Goal: Task Accomplishment & Management: Manage account settings

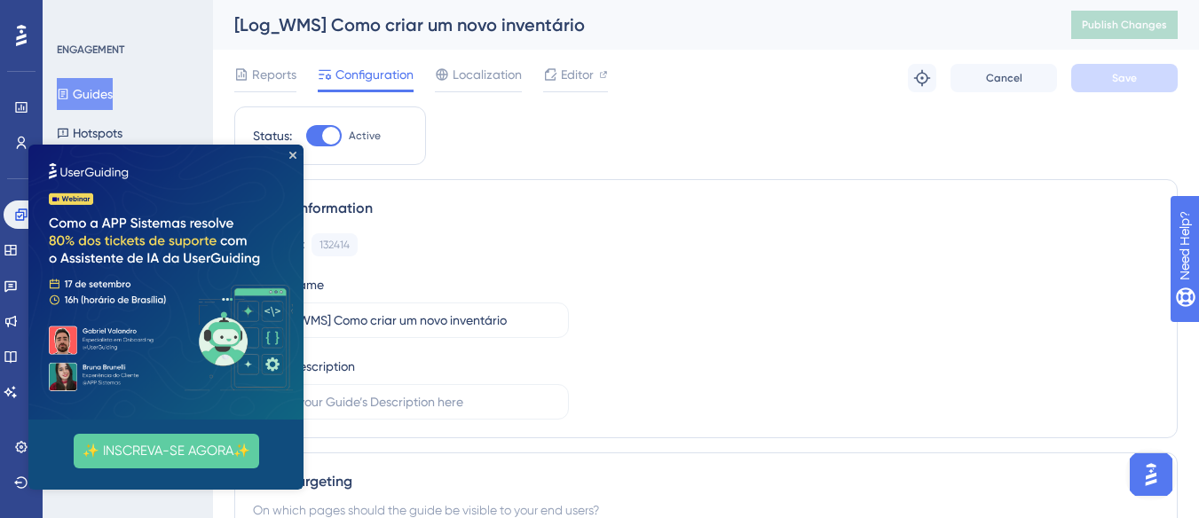
click at [288, 157] on img at bounding box center [165, 282] width 275 height 275
click at [289, 157] on icon "Close Preview" at bounding box center [292, 155] width 7 height 7
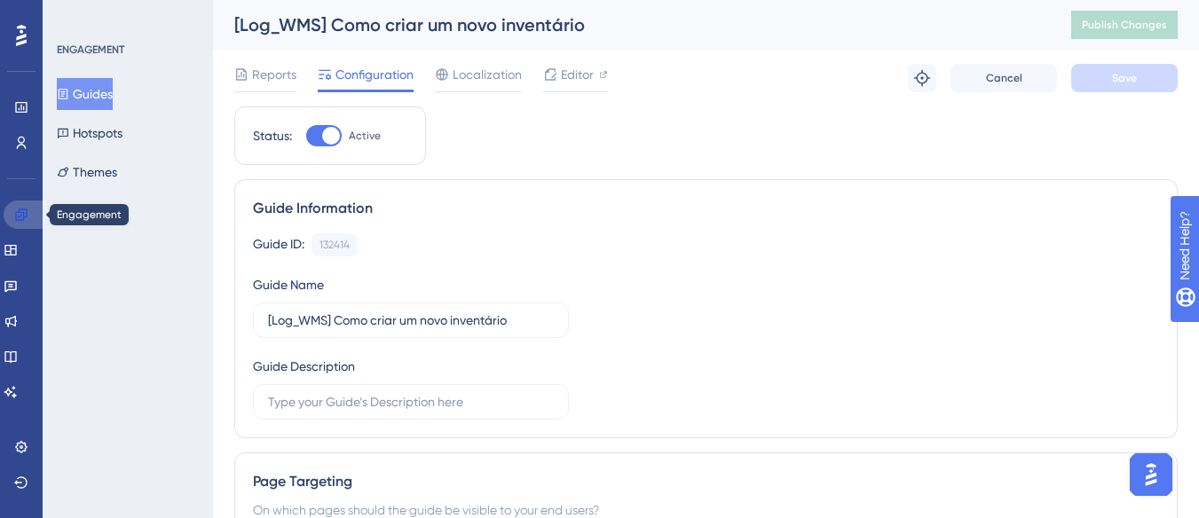
click at [12, 223] on link at bounding box center [25, 215] width 43 height 28
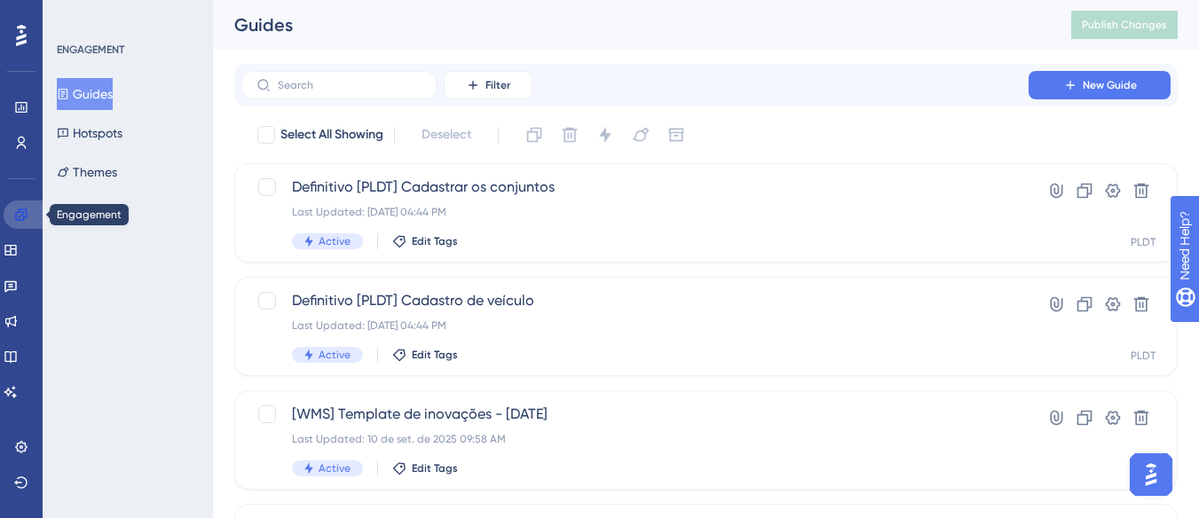
click at [9, 209] on link at bounding box center [25, 215] width 43 height 28
click at [15, 233] on div "Engagement Widgets Feedback Product Updates Knowledge Base AI Assistant" at bounding box center [21, 304] width 35 height 206
click at [15, 245] on icon at bounding box center [11, 250] width 14 height 14
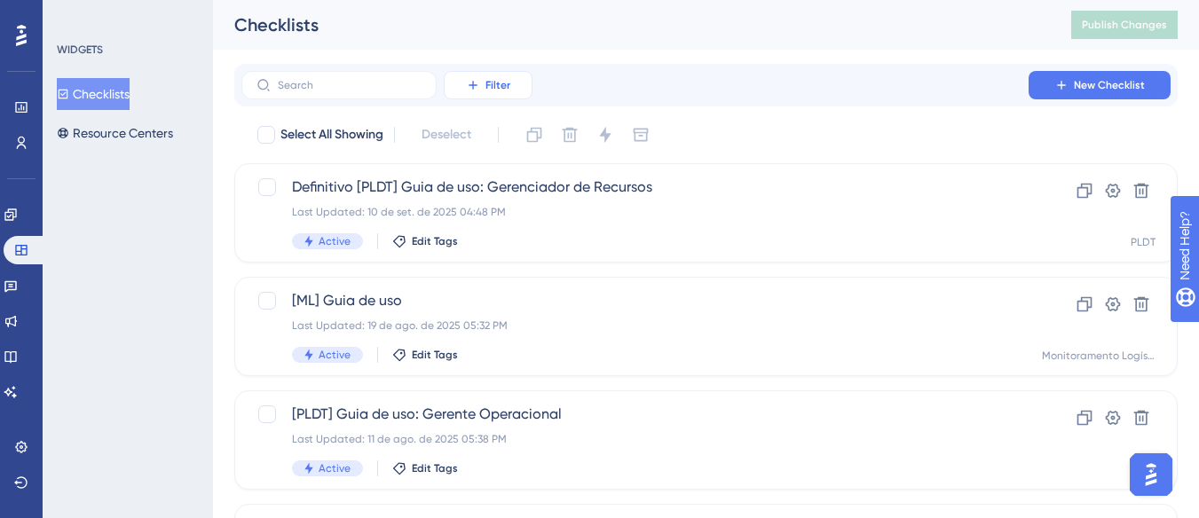
click at [485, 90] on span "Filter" at bounding box center [497, 85] width 25 height 14
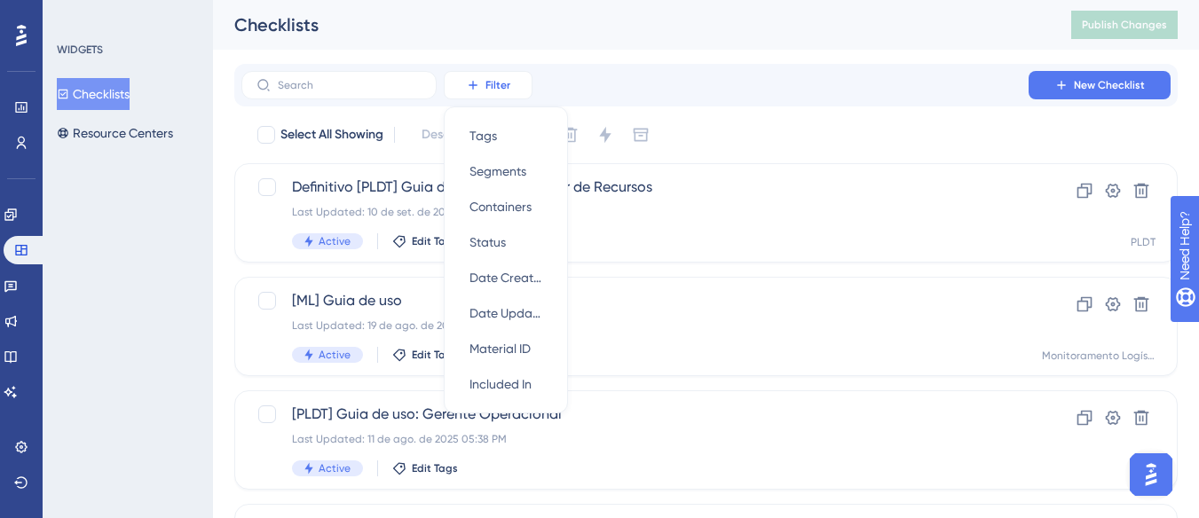
scroll to position [1, 0]
click at [480, 197] on span "Containers" at bounding box center [500, 205] width 62 height 21
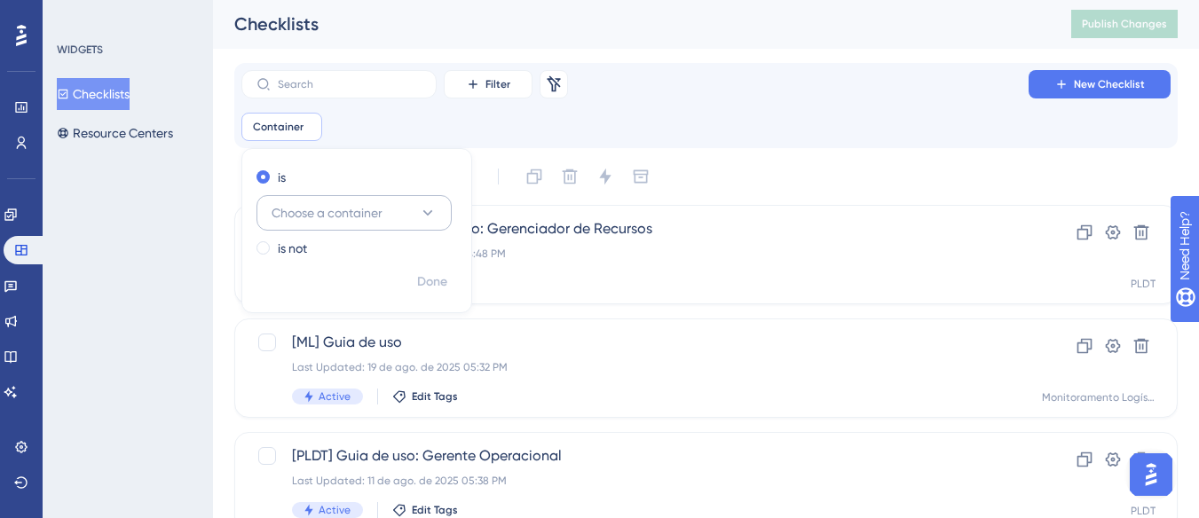
click at [434, 201] on button "Choose a container" at bounding box center [353, 212] width 195 height 35
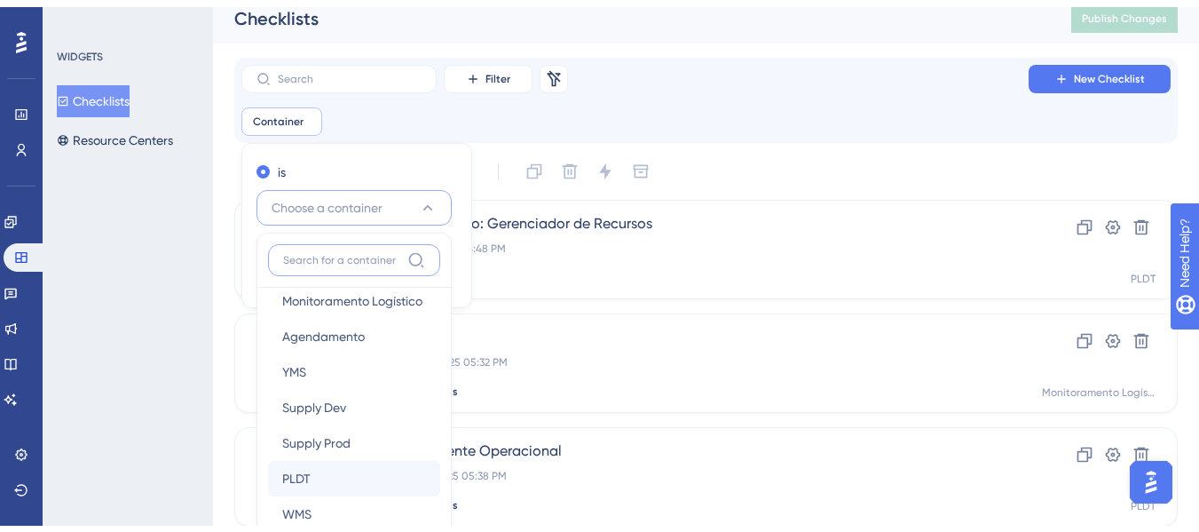
scroll to position [177, 0]
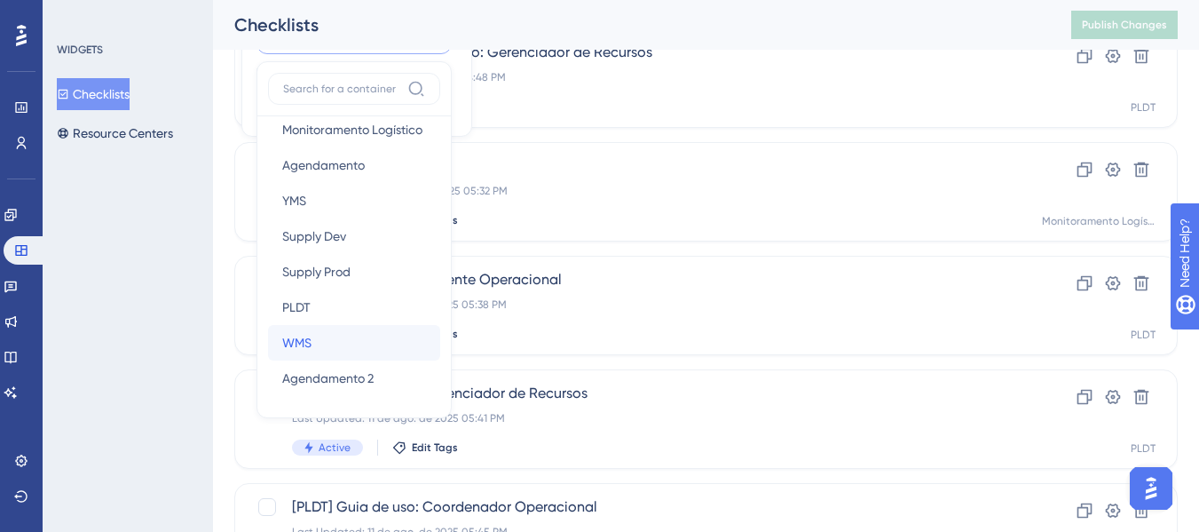
click at [333, 344] on div "WMS WMS" at bounding box center [354, 342] width 144 height 35
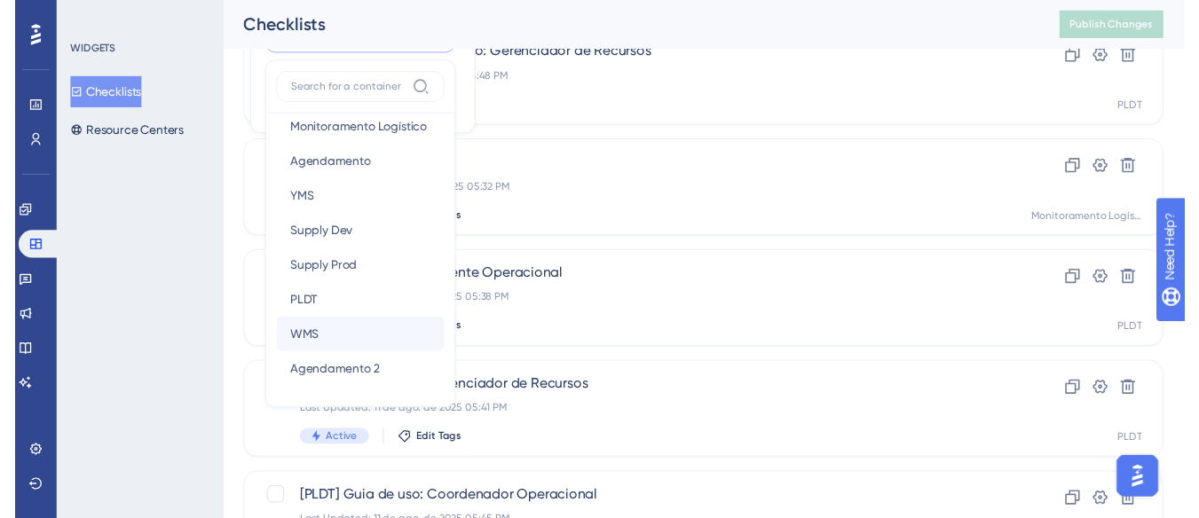
scroll to position [0, 0]
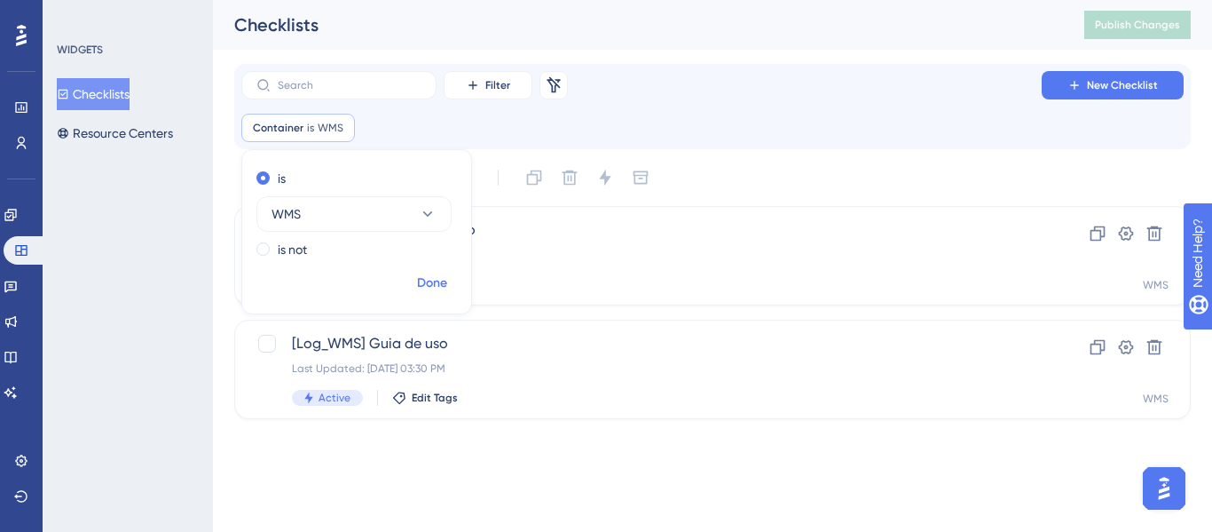
click at [423, 274] on span "Done" at bounding box center [432, 282] width 30 height 21
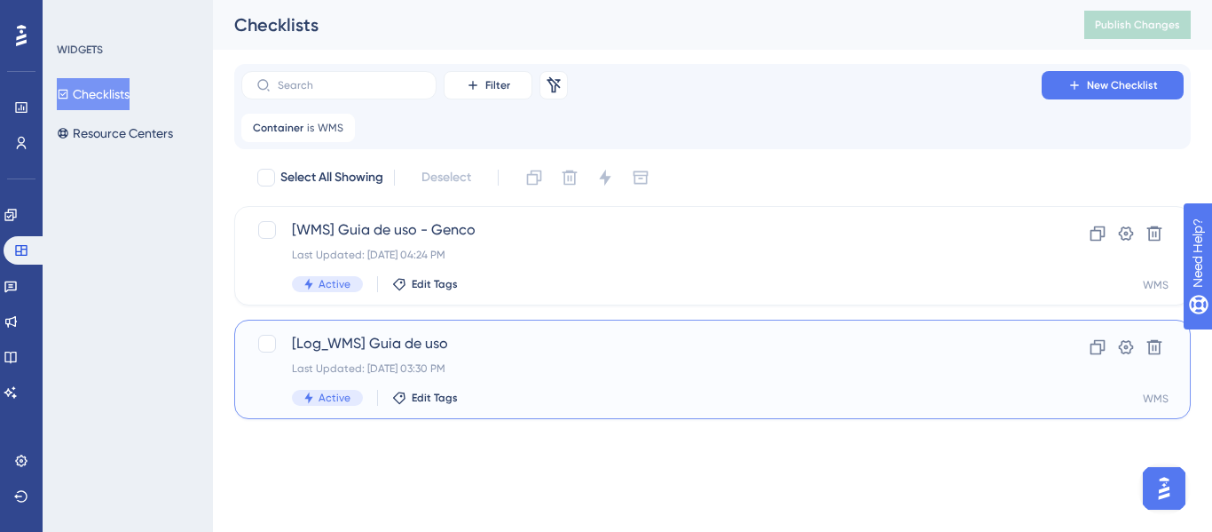
click at [549, 350] on span "[Log_WMS] Guia de uso" at bounding box center [641, 343] width 699 height 21
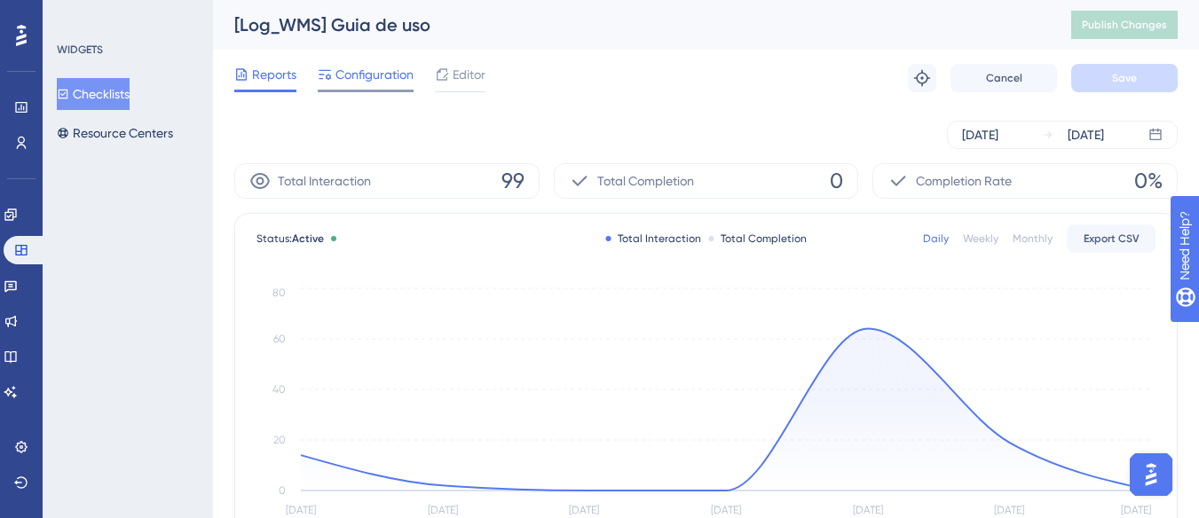
click at [352, 81] on span "Configuration" at bounding box center [374, 74] width 78 height 21
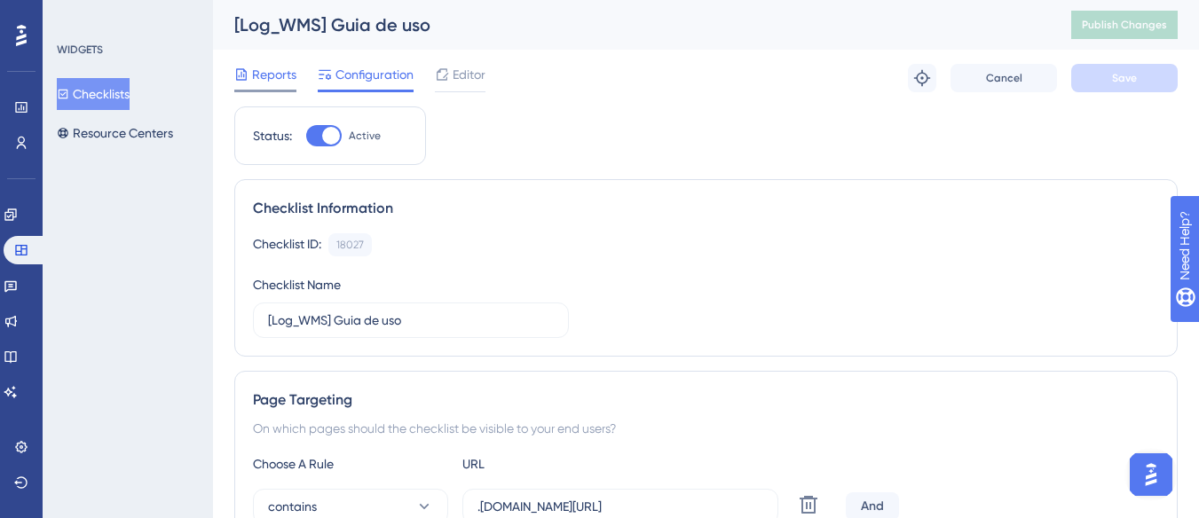
click at [278, 76] on span "Reports" at bounding box center [274, 74] width 44 height 21
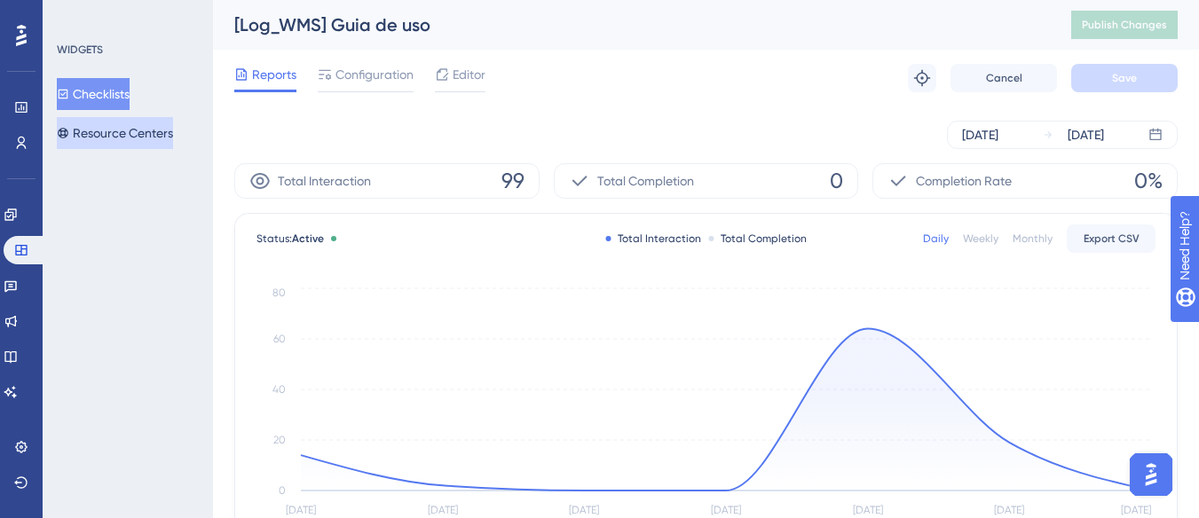
click at [141, 137] on button "Resource Centers" at bounding box center [115, 133] width 116 height 32
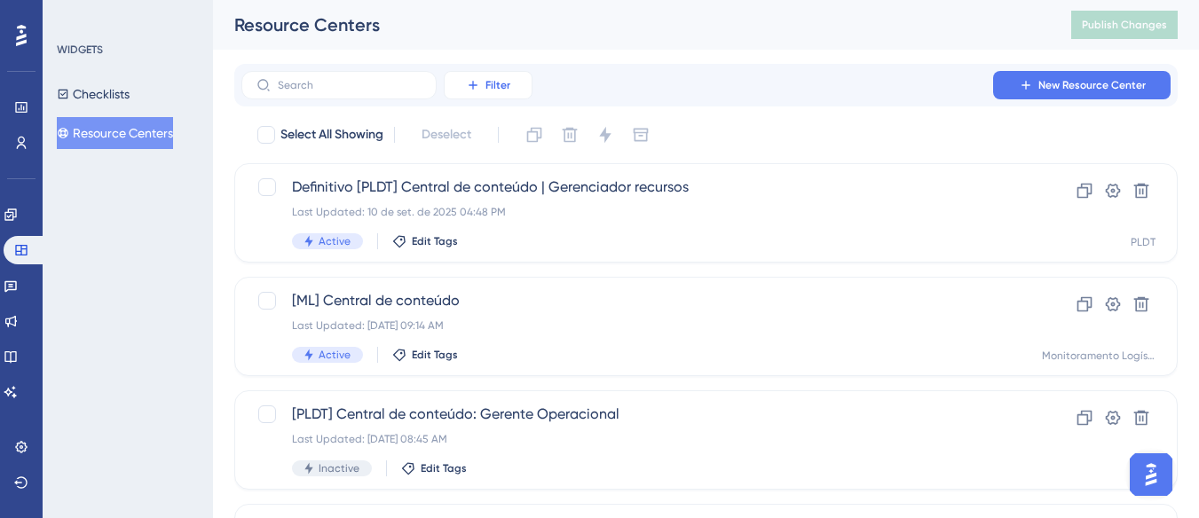
click at [485, 85] on span "Filter" at bounding box center [497, 85] width 25 height 14
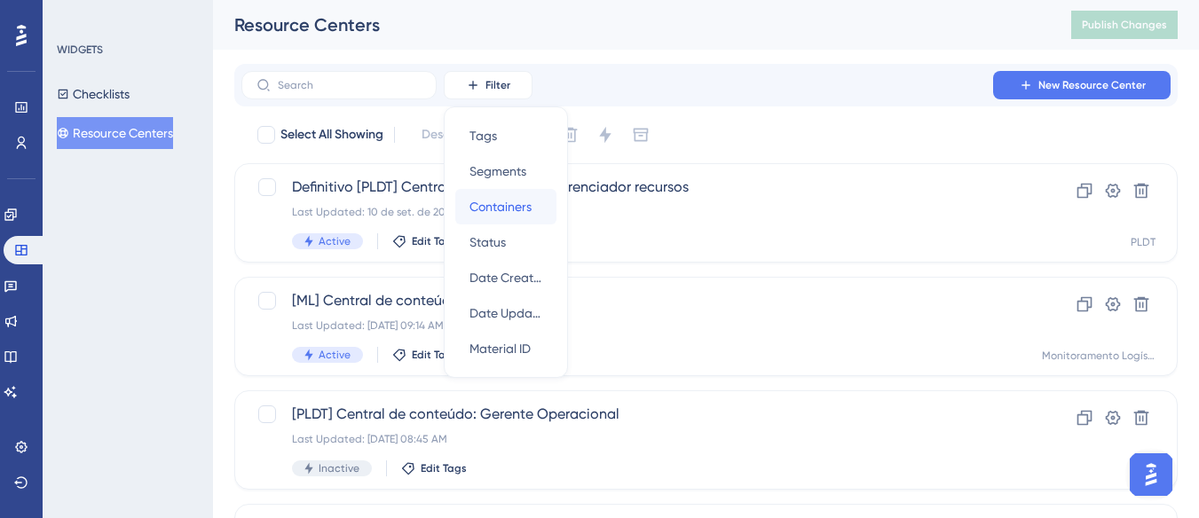
click at [526, 204] on span "Containers" at bounding box center [500, 206] width 62 height 21
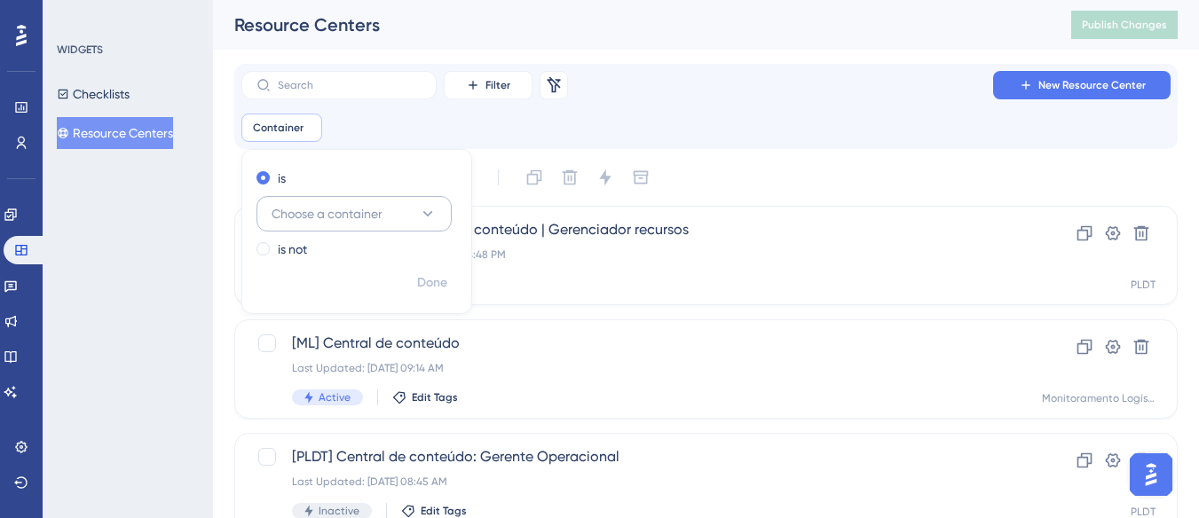
click at [427, 200] on button "Choose a container" at bounding box center [353, 213] width 195 height 35
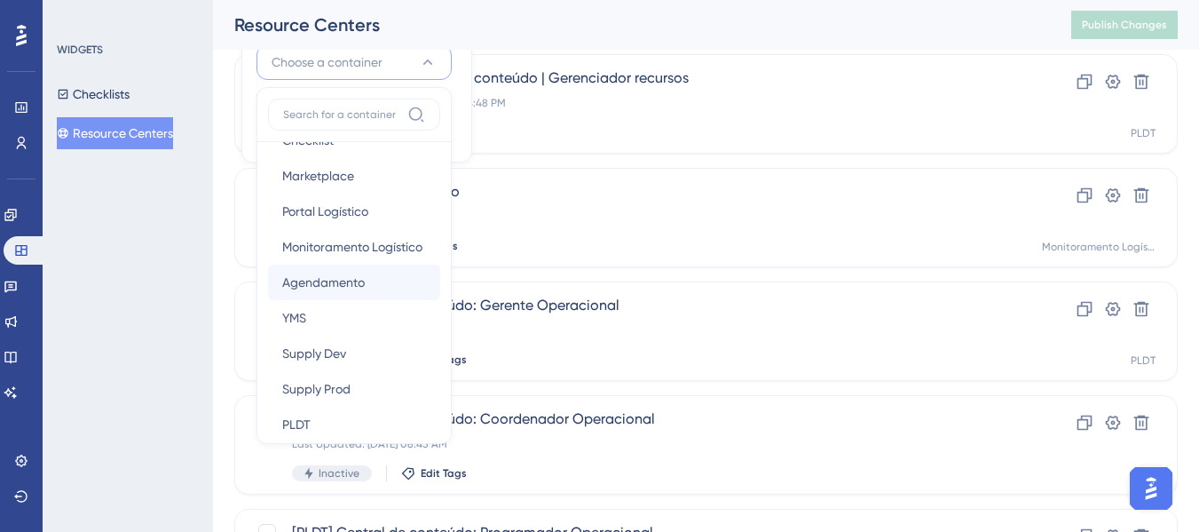
scroll to position [335, 0]
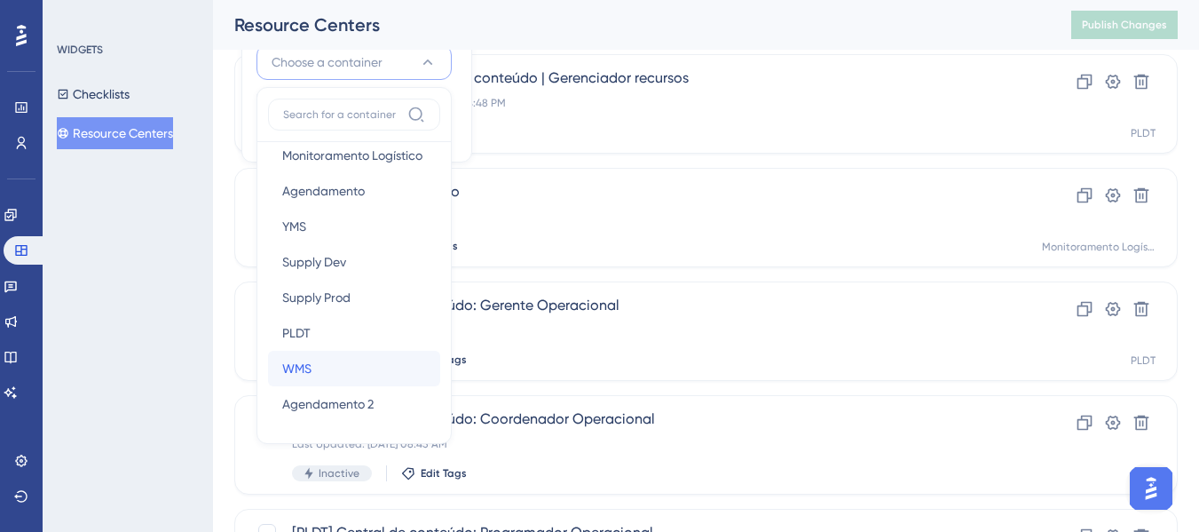
click at [322, 356] on div "WMS WMS" at bounding box center [354, 368] width 144 height 35
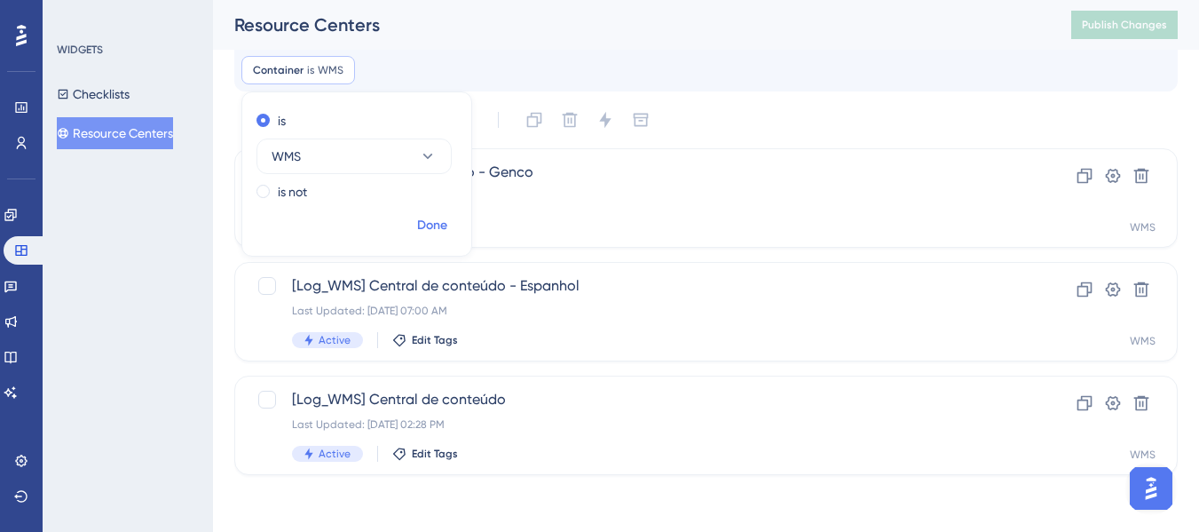
click at [429, 228] on span "Done" at bounding box center [432, 225] width 30 height 21
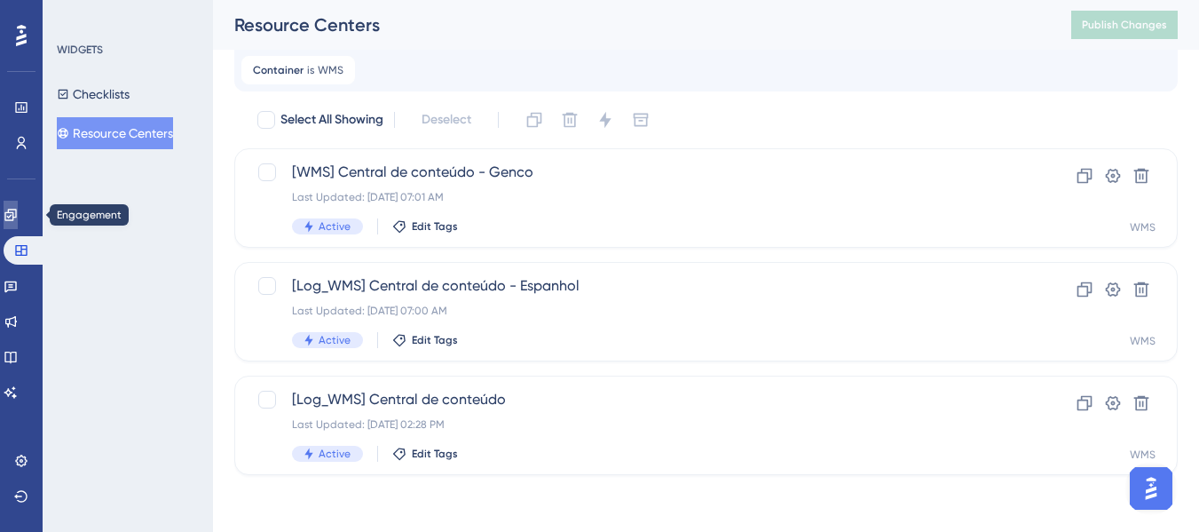
click at [16, 212] on icon at bounding box center [10, 215] width 12 height 12
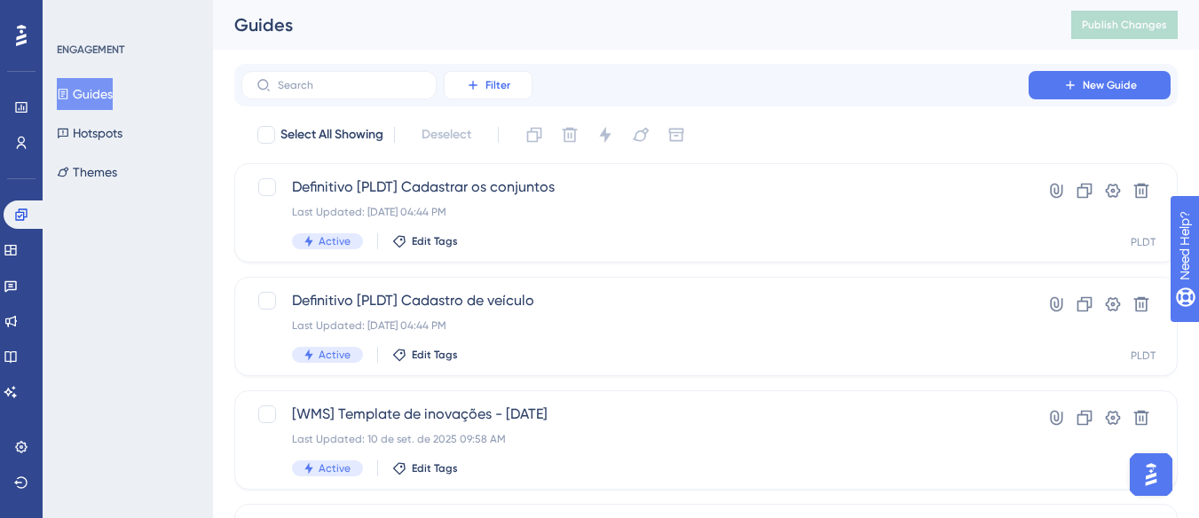
click at [497, 89] on span "Filter" at bounding box center [497, 85] width 25 height 14
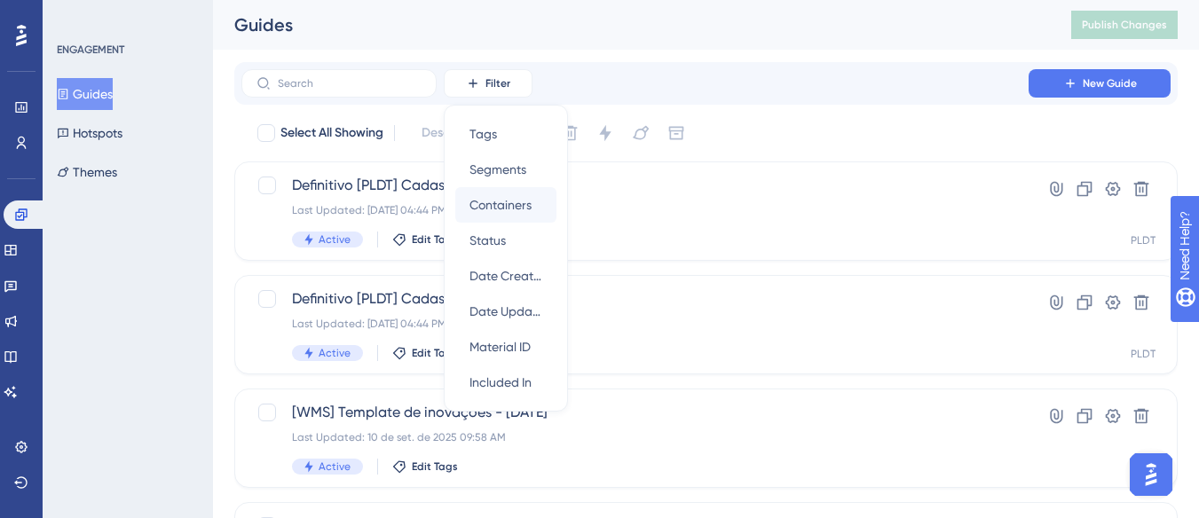
scroll to position [1, 0]
click at [508, 210] on span "Containers" at bounding box center [500, 205] width 62 height 21
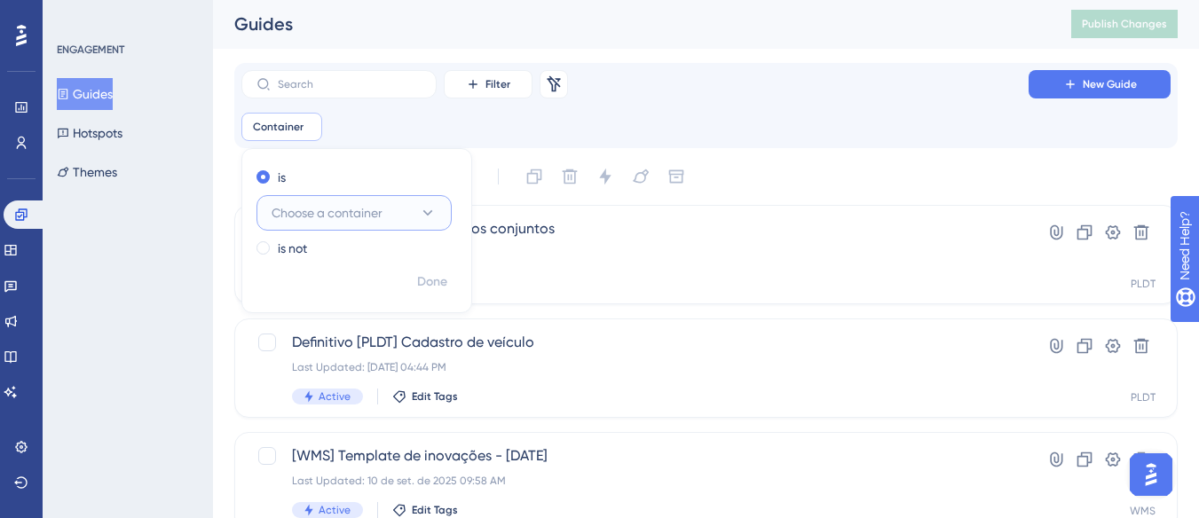
click at [432, 202] on button "Choose a container" at bounding box center [353, 212] width 195 height 35
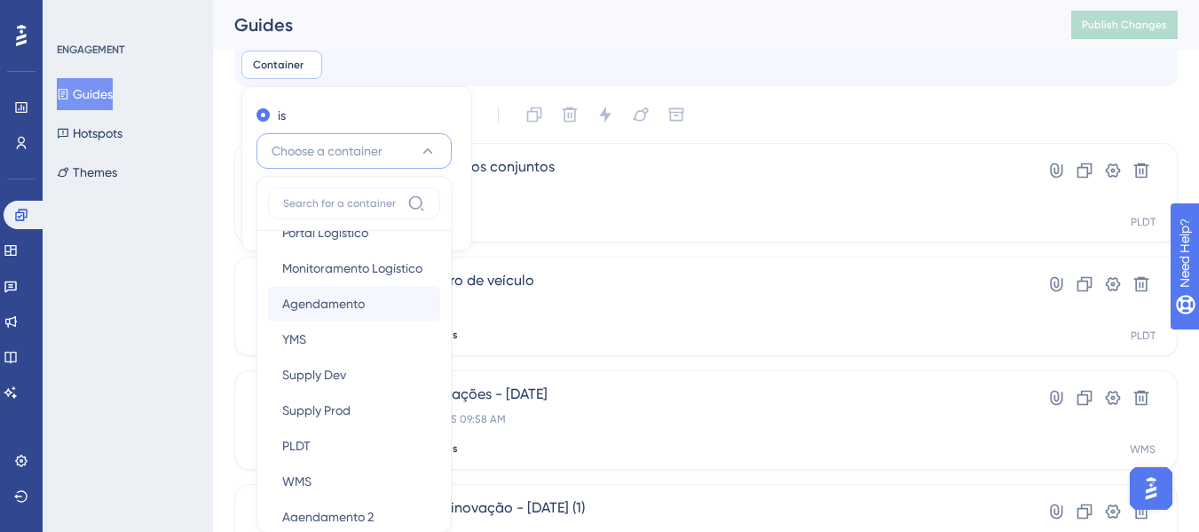
scroll to position [335, 0]
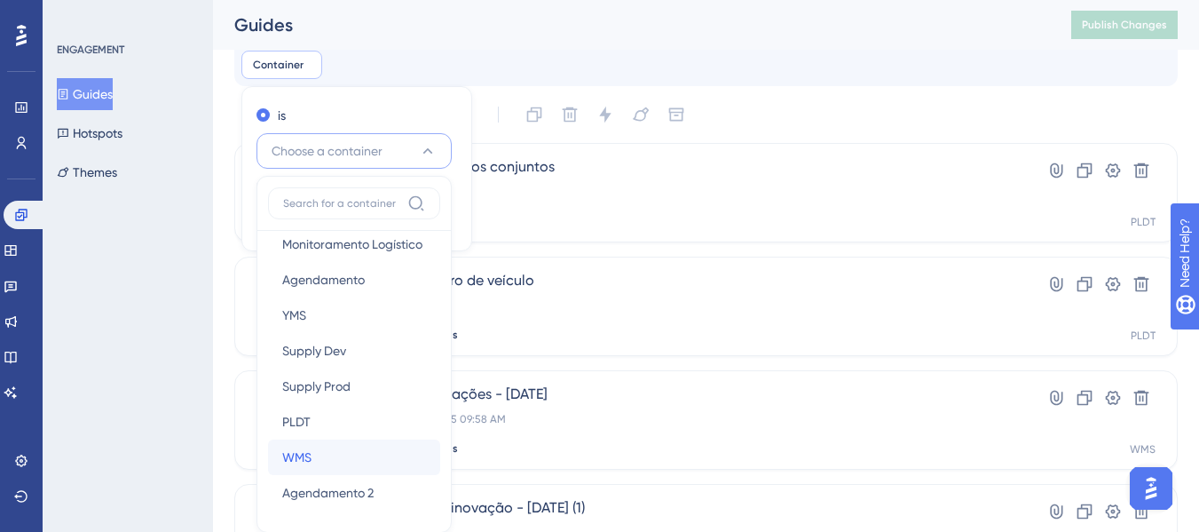
click at [320, 448] on div "WMS WMS" at bounding box center [354, 456] width 144 height 35
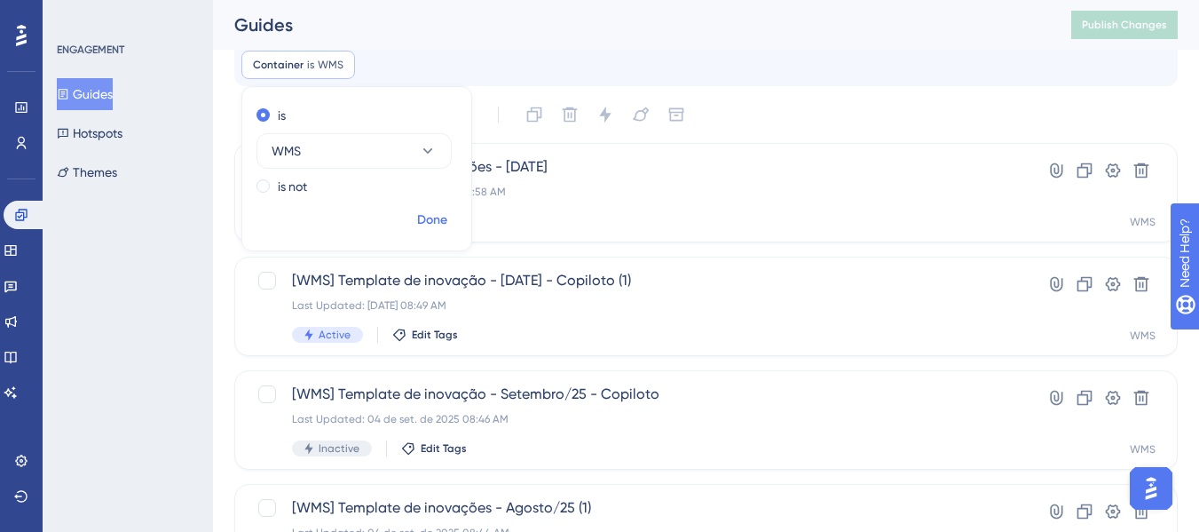
click at [429, 228] on span "Done" at bounding box center [432, 219] width 30 height 21
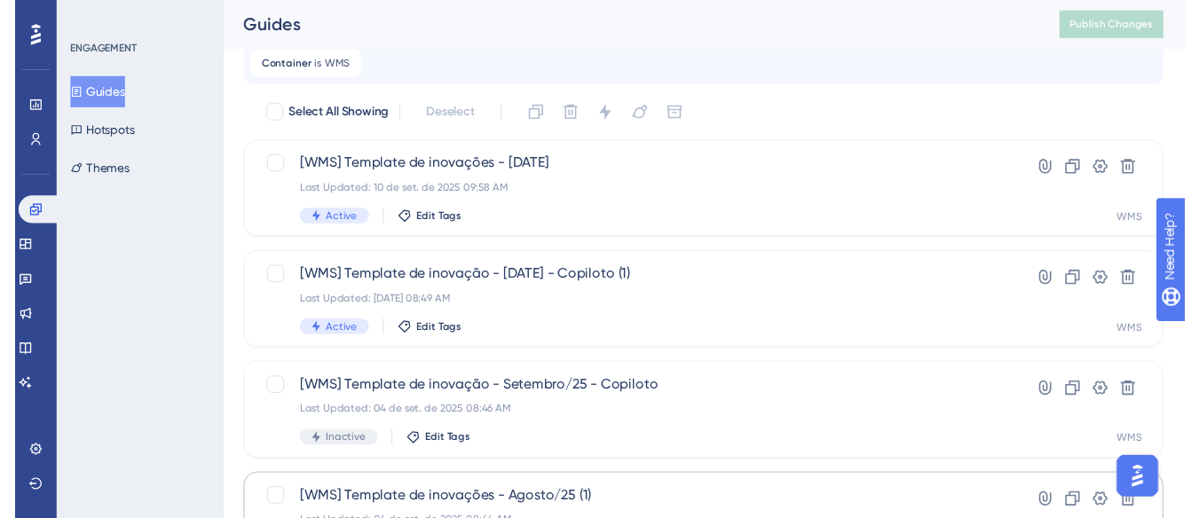
scroll to position [0, 0]
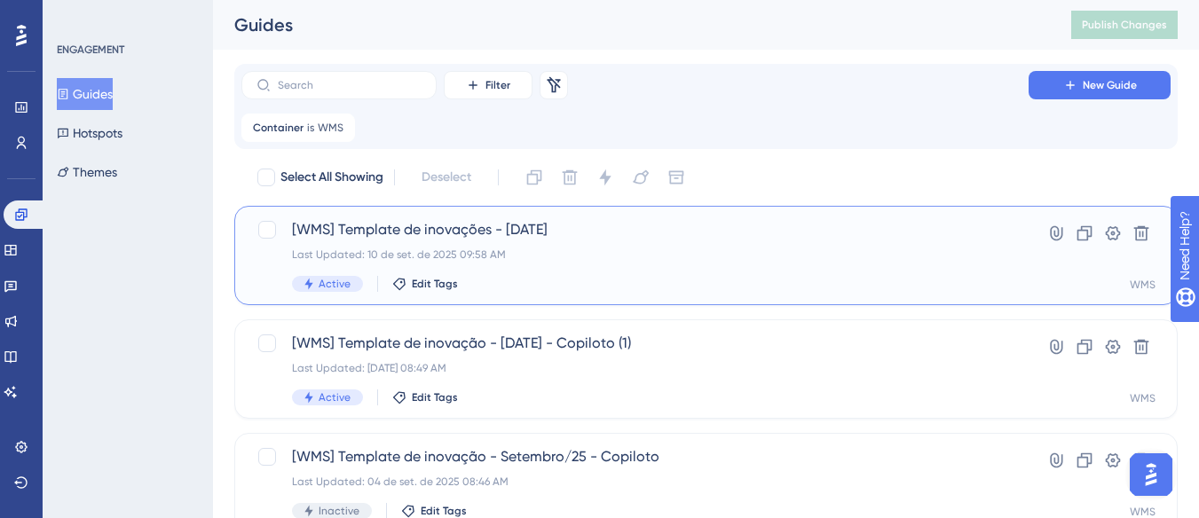
click at [532, 251] on div "Last Updated: 10 de set. de 2025 09:58 AM" at bounding box center [635, 255] width 686 height 14
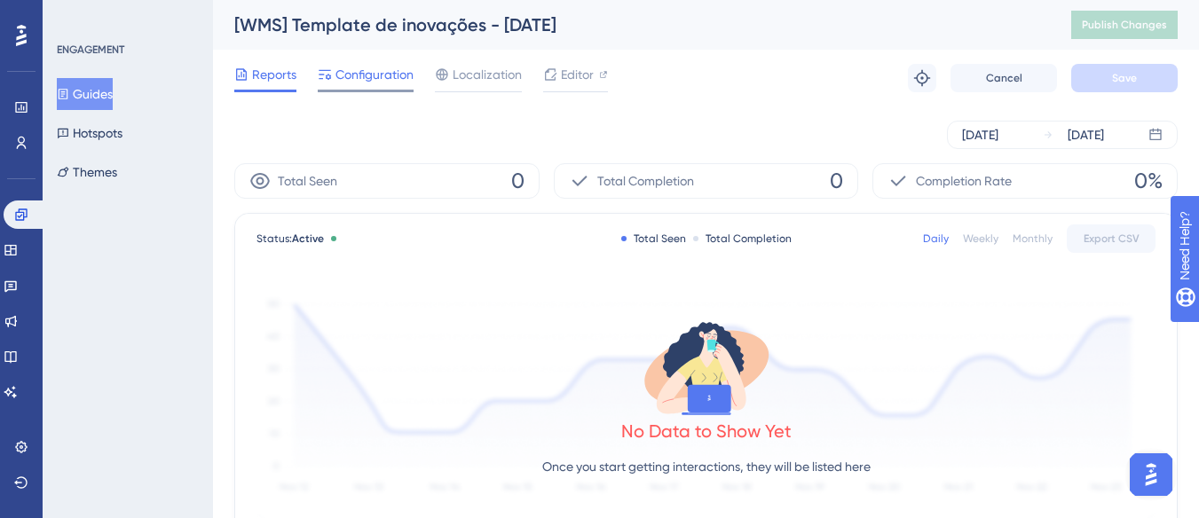
click at [369, 80] on span "Configuration" at bounding box center [374, 74] width 78 height 21
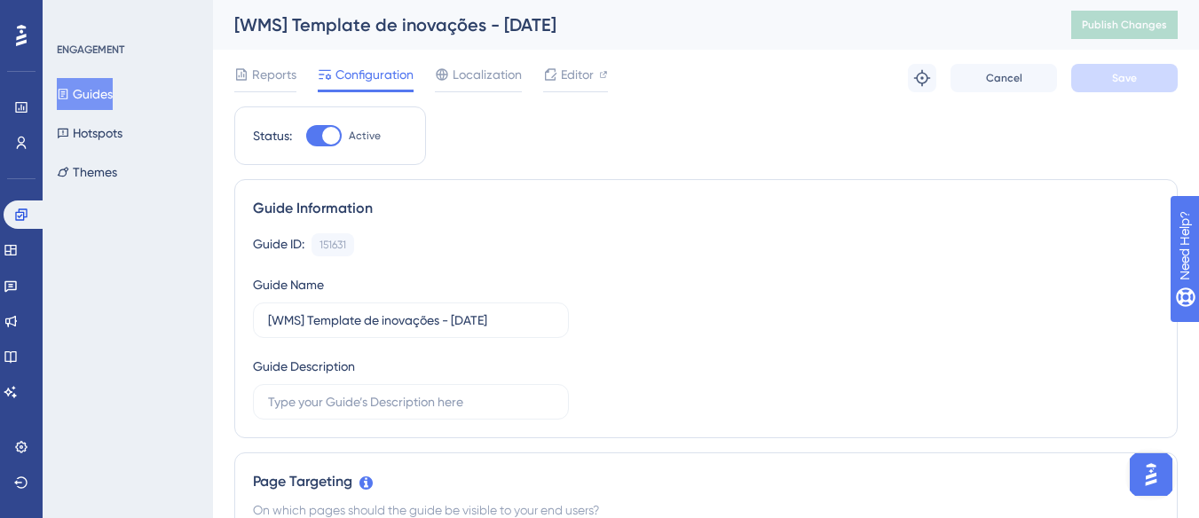
click at [102, 85] on button "Guides" at bounding box center [85, 94] width 56 height 32
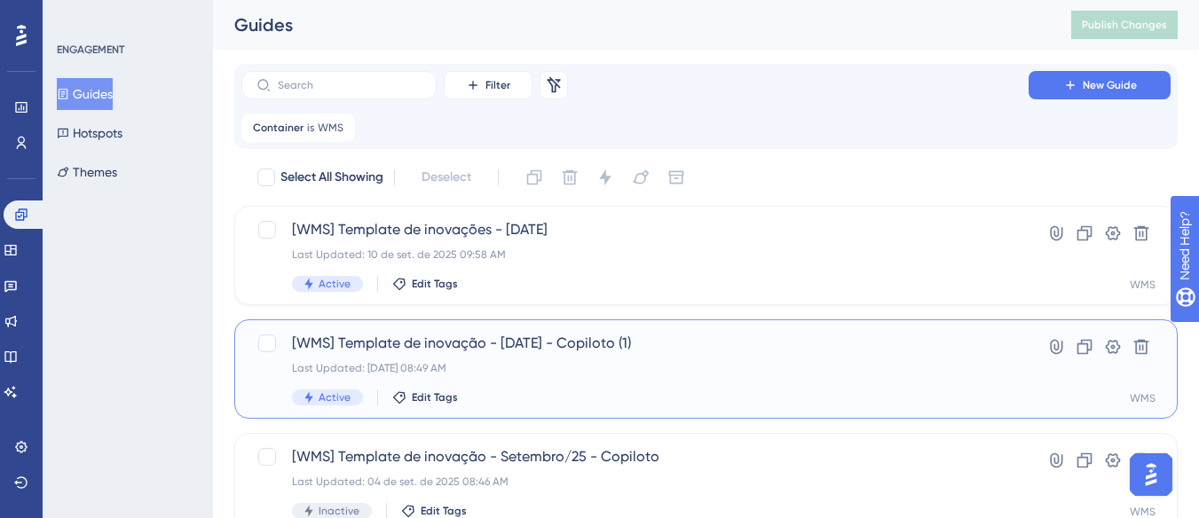
click at [666, 354] on div "[WMS] Template de inovação - Setembro/25 - Copiloto (1) Last Updated: 10 de set…" at bounding box center [635, 369] width 686 height 73
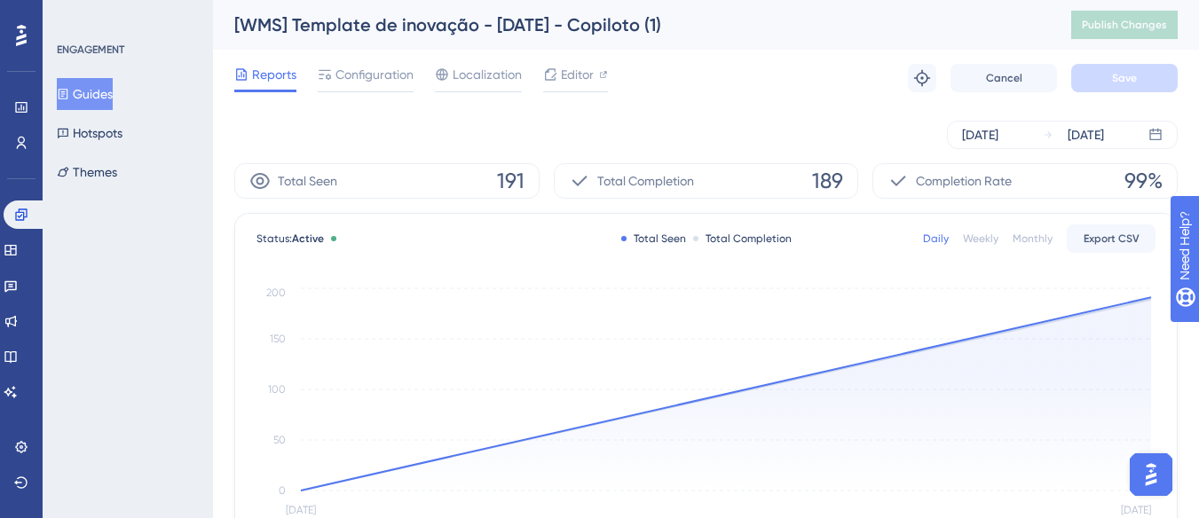
click at [113, 90] on button "Guides" at bounding box center [85, 94] width 56 height 32
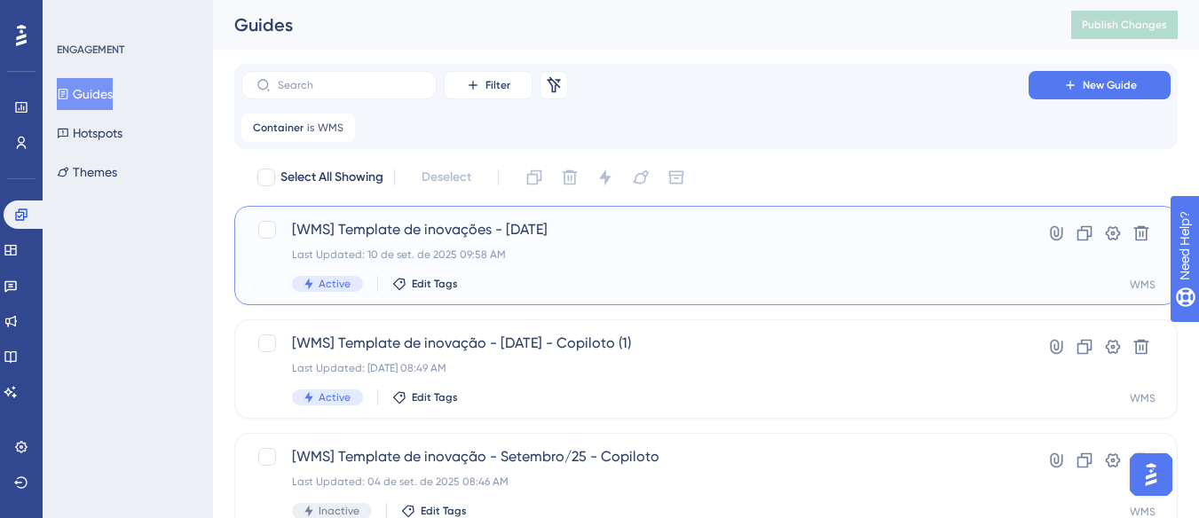
click at [430, 247] on div "[WMS] Template de inovações - Setembro/25 Last Updated: 10 de set. de 2025 09:5…" at bounding box center [635, 255] width 686 height 73
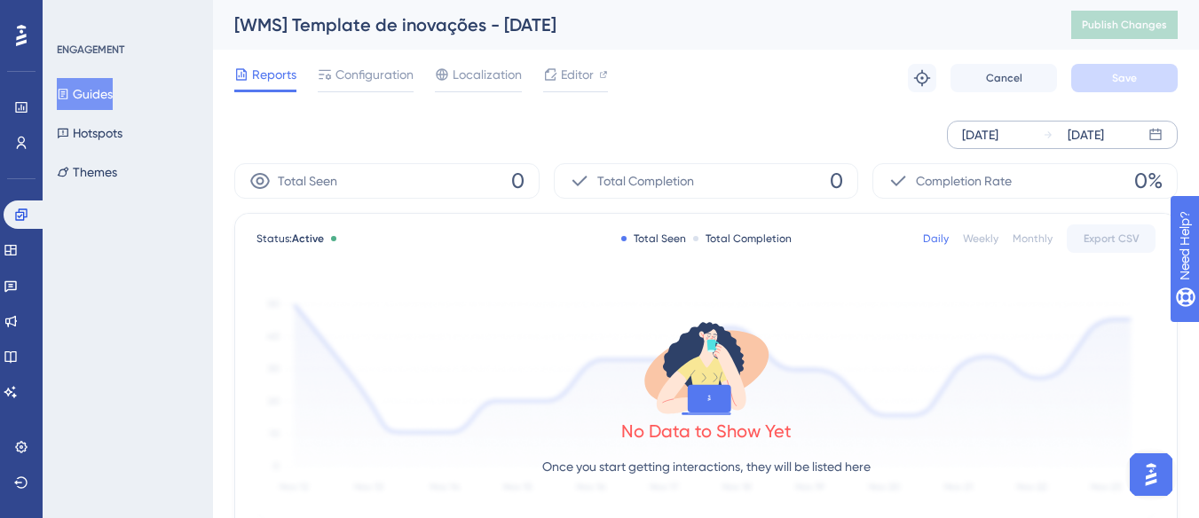
click at [1156, 133] on icon at bounding box center [1155, 135] width 12 height 12
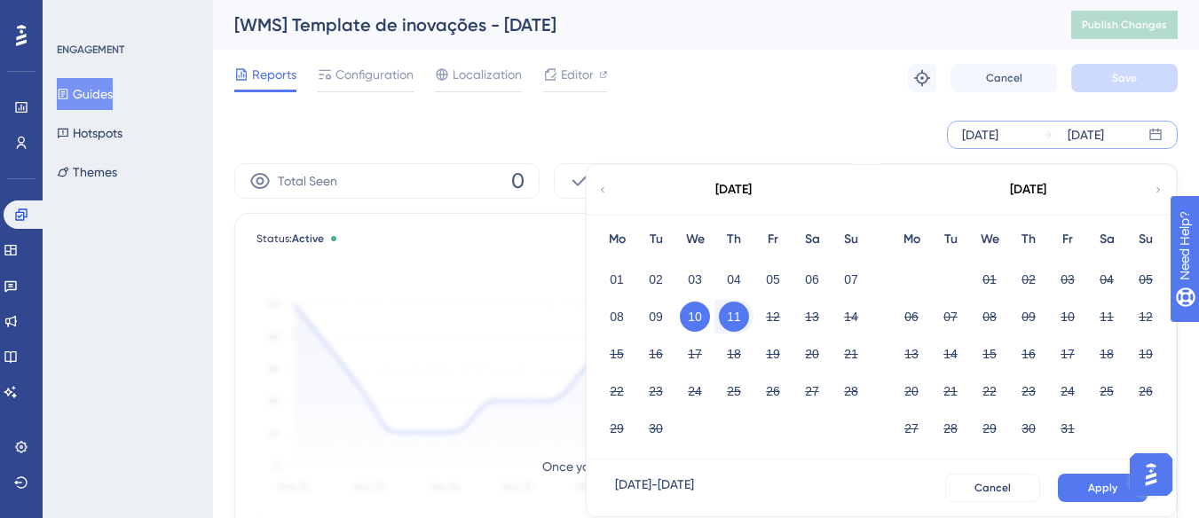
click at [693, 315] on button "10" at bounding box center [695, 317] width 30 height 30
click at [738, 320] on button "11" at bounding box center [734, 317] width 30 height 30
click at [1113, 493] on span "Apply" at bounding box center [1102, 488] width 29 height 14
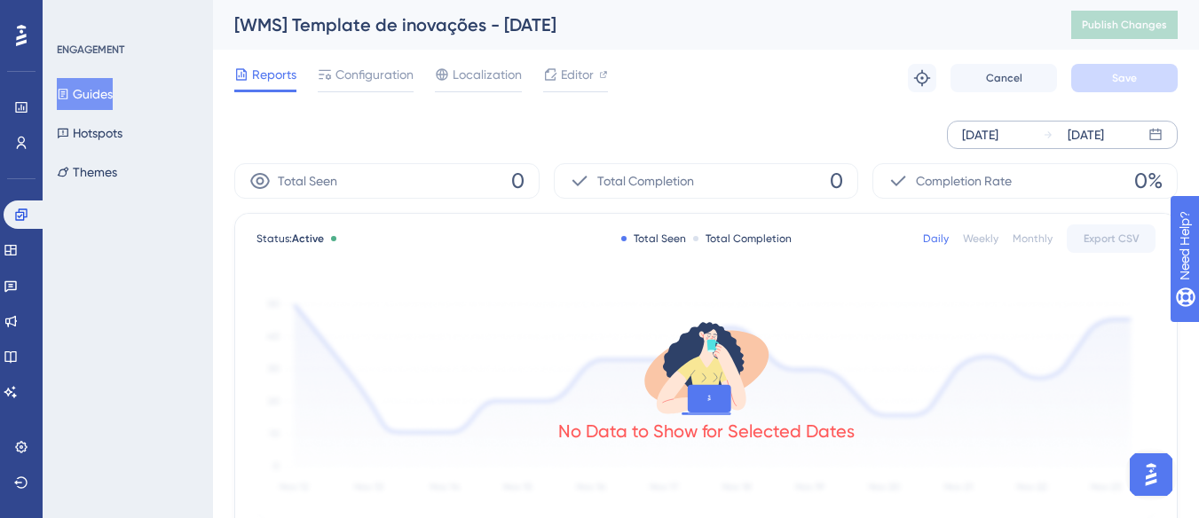
click at [91, 75] on div "ENGAGEMENT Guides Hotspots Themes" at bounding box center [129, 116] width 144 height 146
click at [95, 92] on button "Guides" at bounding box center [85, 94] width 56 height 32
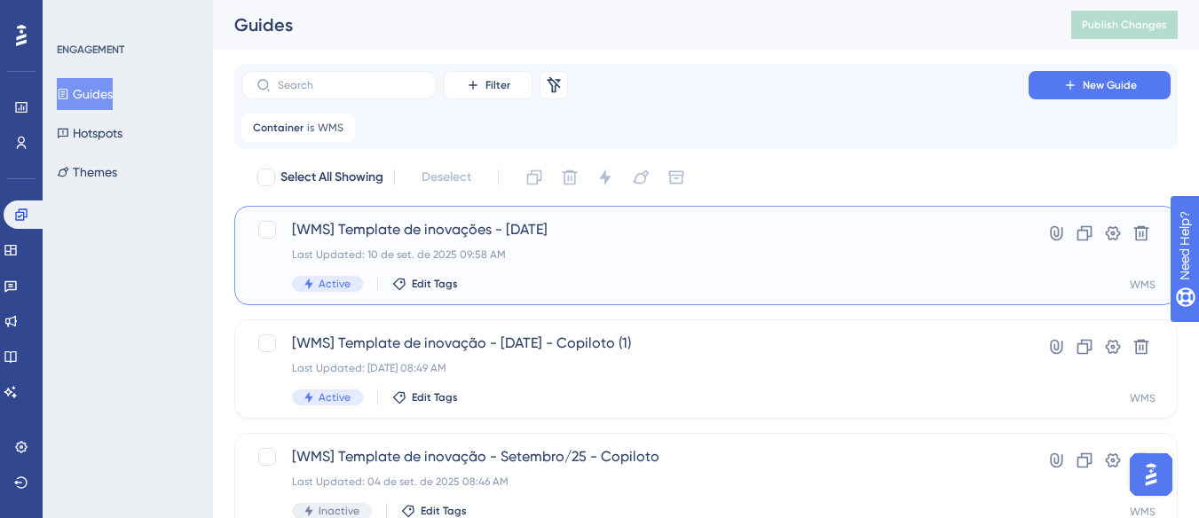
click at [611, 253] on div "Last Updated: 10 de set. de 2025 09:58 AM" at bounding box center [635, 255] width 686 height 14
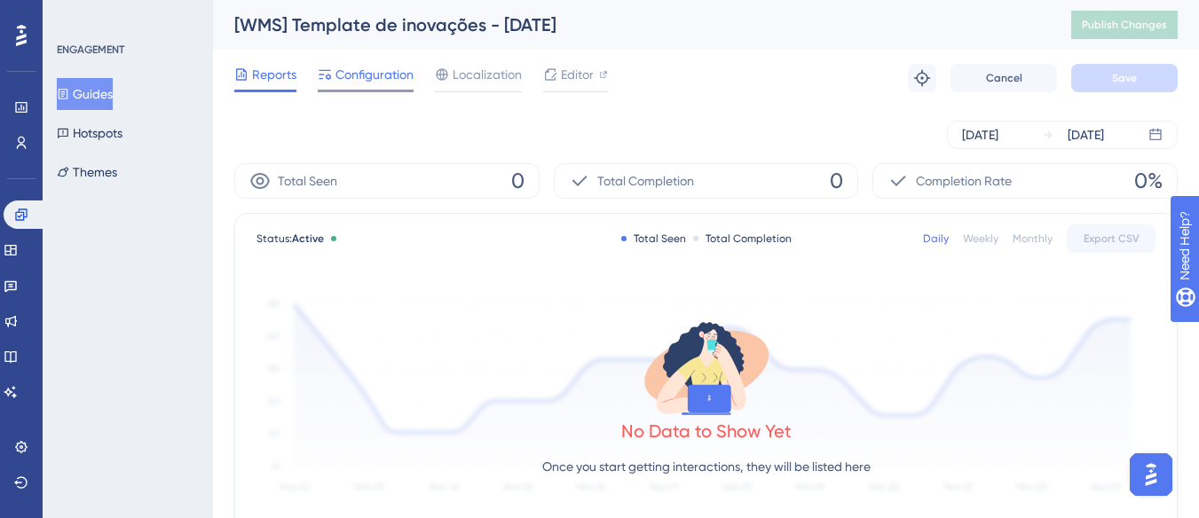
click at [355, 76] on span "Configuration" at bounding box center [374, 74] width 78 height 21
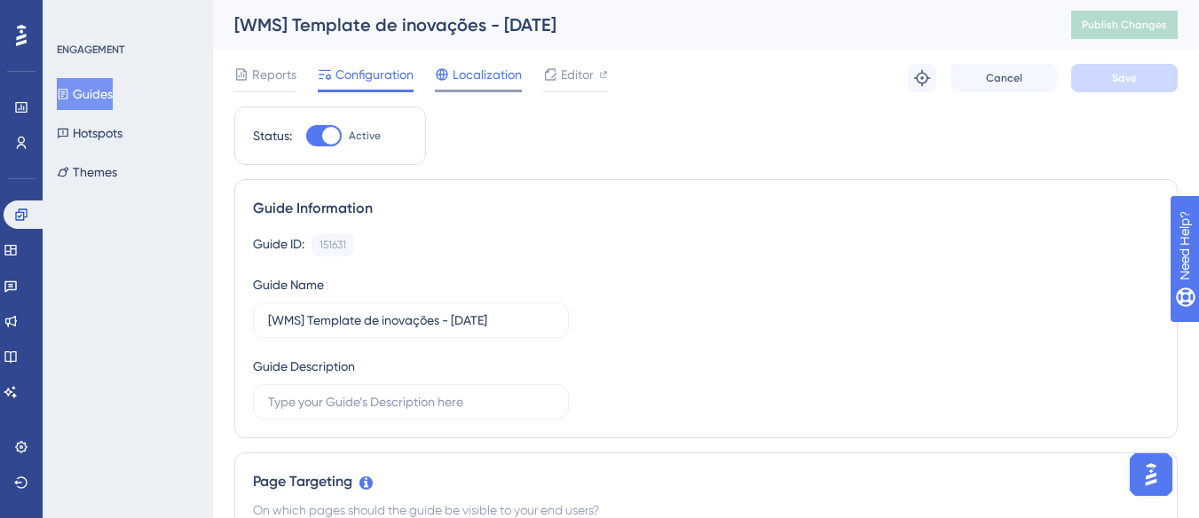
click at [463, 80] on span "Localization" at bounding box center [487, 74] width 69 height 21
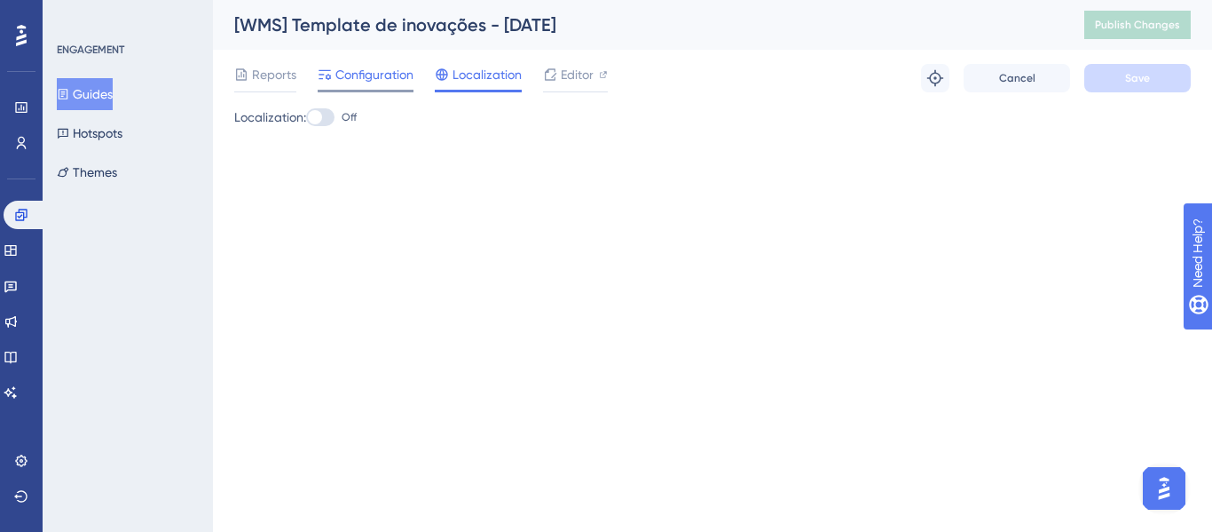
click at [373, 85] on div "Configuration" at bounding box center [366, 78] width 96 height 28
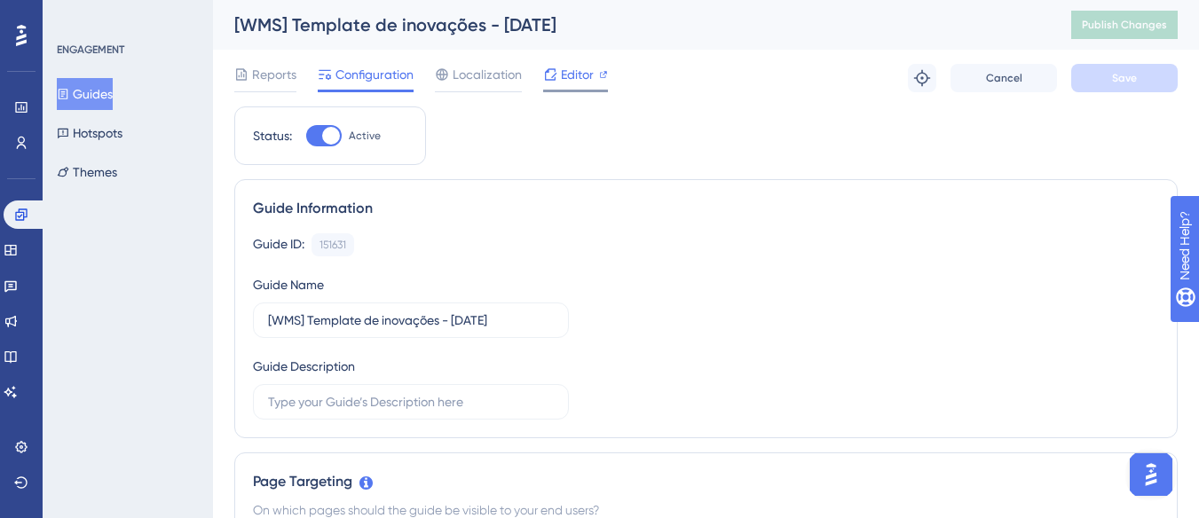
click at [564, 86] on div "Editor" at bounding box center [575, 78] width 65 height 28
click at [556, 74] on icon at bounding box center [551, 74] width 12 height 12
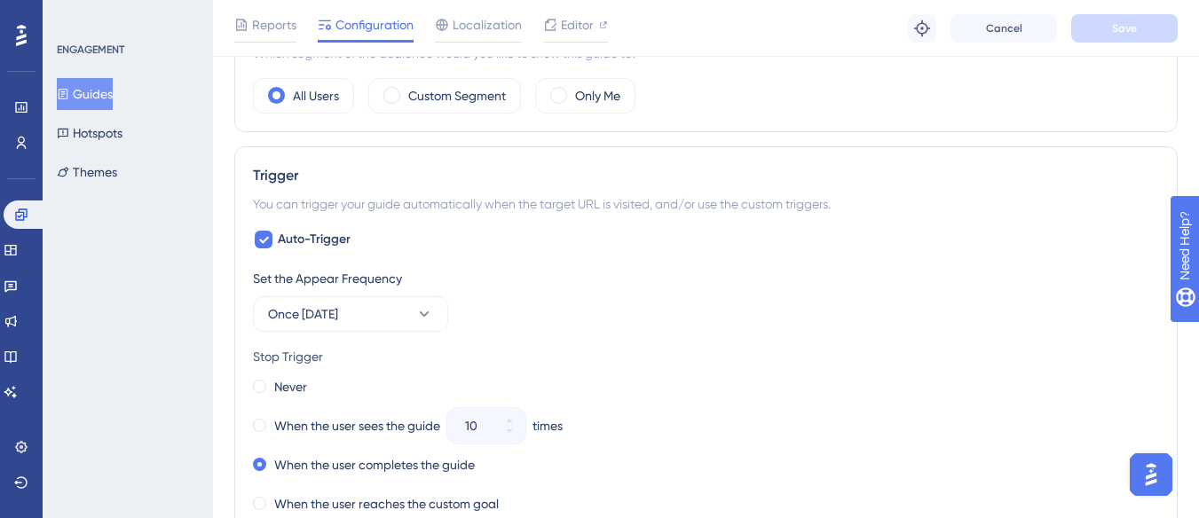
scroll to position [960, 0]
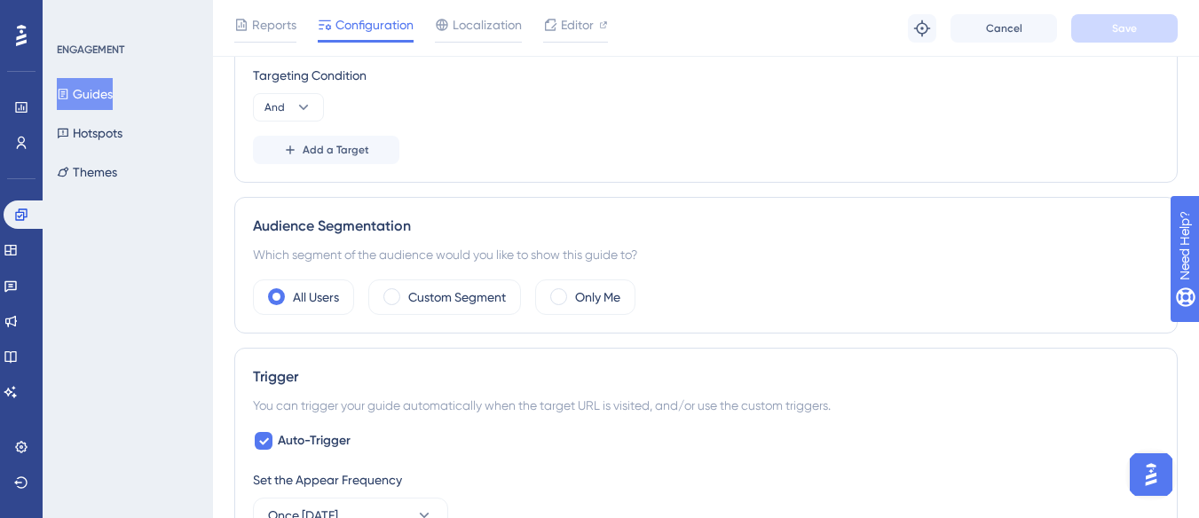
click at [90, 91] on button "Guides" at bounding box center [85, 94] width 56 height 32
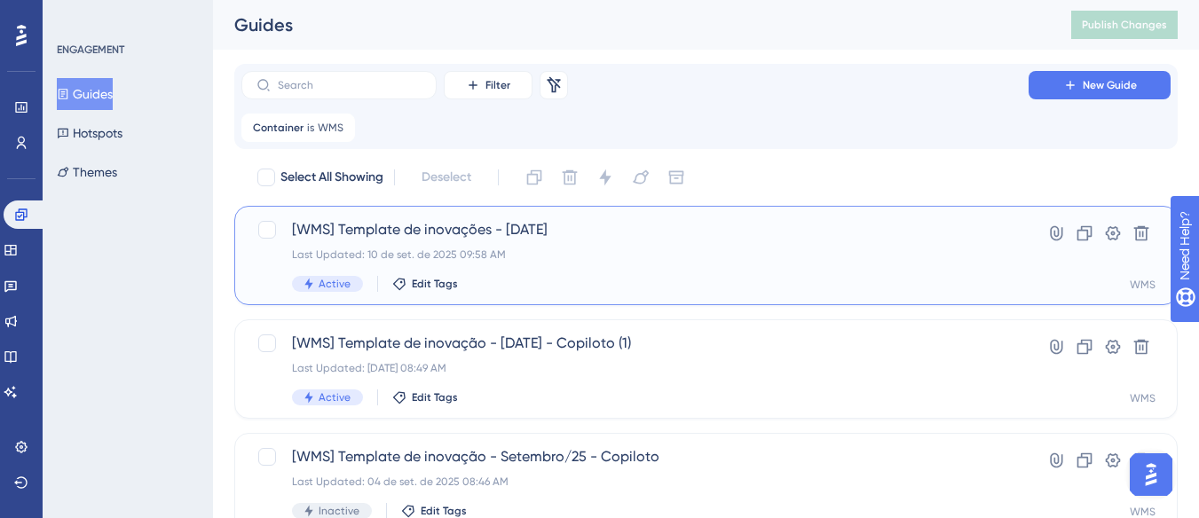
click at [587, 232] on span "[WMS] Template de inovações - [DATE]" at bounding box center [635, 229] width 686 height 21
